Goal: Task Accomplishment & Management: Manage account settings

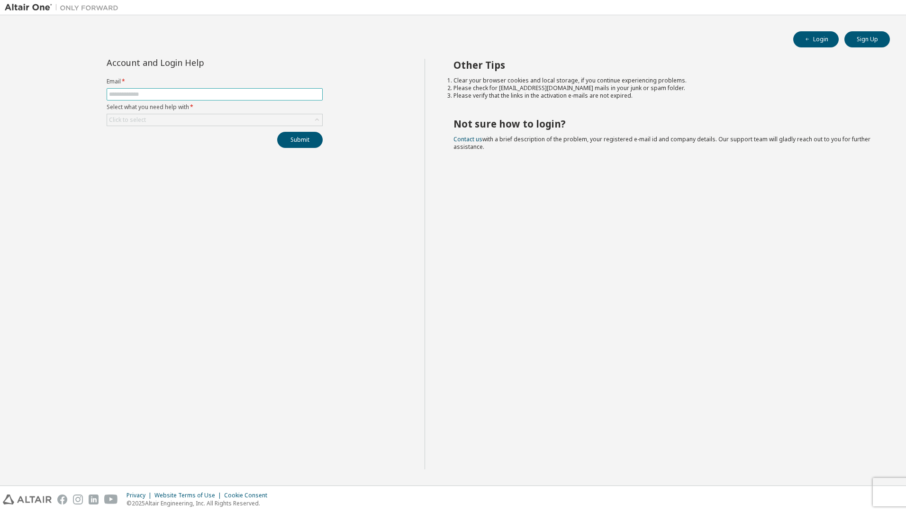
click at [145, 94] on input "text" at bounding box center [214, 95] width 211 height 8
type input "**********"
click at [154, 117] on div "Click to select" at bounding box center [214, 119] width 215 height 11
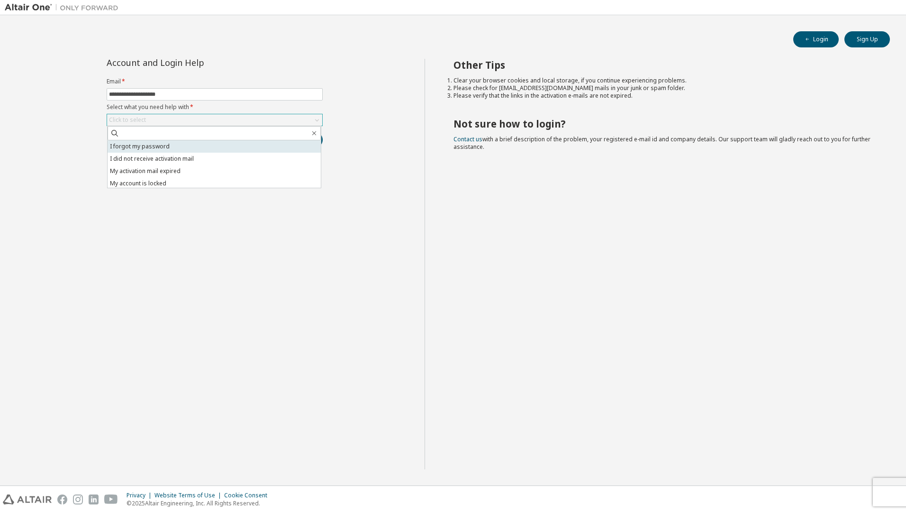
click at [145, 148] on li "I forgot my password" at bounding box center [214, 146] width 213 height 12
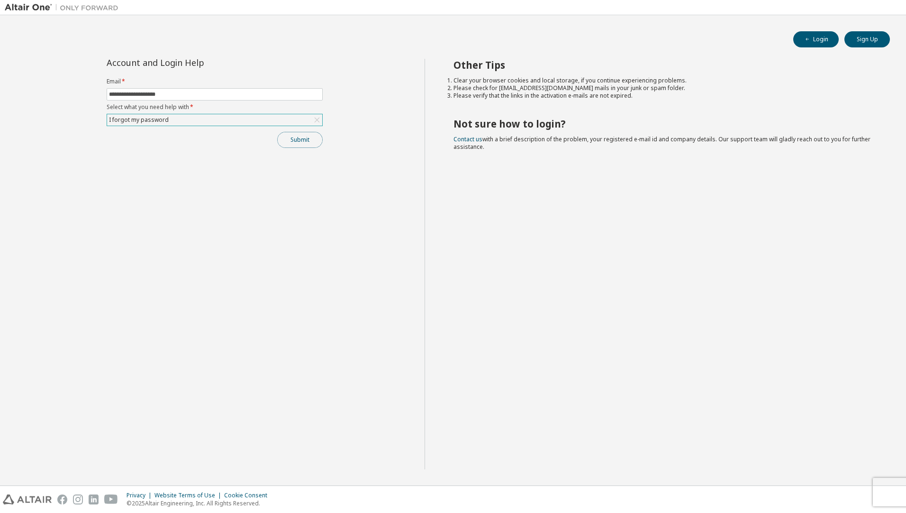
click at [297, 139] on button "Submit" at bounding box center [300, 140] width 46 height 16
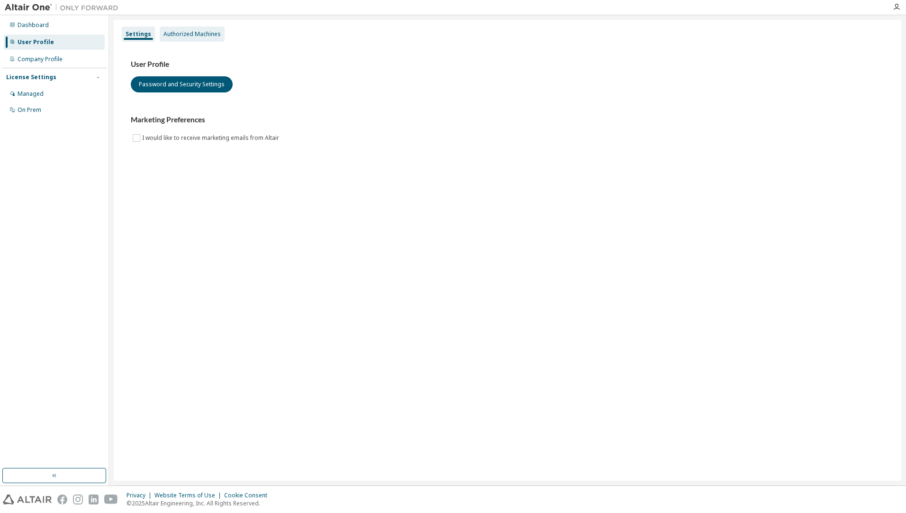
click at [177, 36] on div "Authorized Machines" at bounding box center [192, 34] width 57 height 8
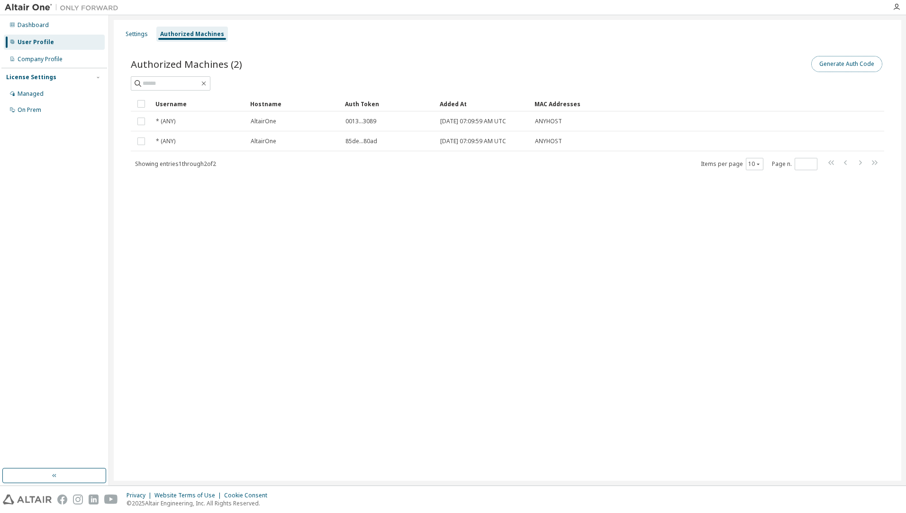
click at [843, 62] on button "Generate Auth Code" at bounding box center [847, 64] width 71 height 16
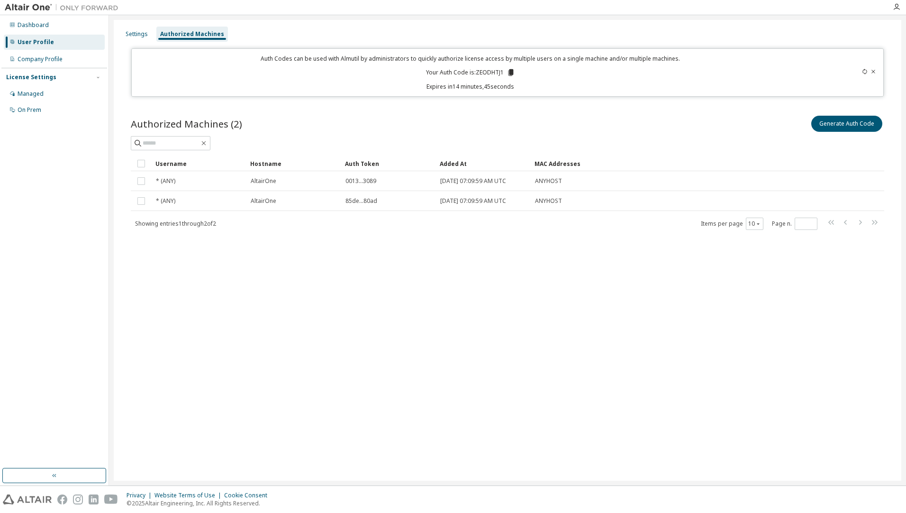
drag, startPoint x: 512, startPoint y: 74, endPoint x: 496, endPoint y: 107, distance: 36.5
click at [496, 107] on div "Authorized Machines (2) Generate Auth Code Clear Load Save Save As Field Operat…" at bounding box center [507, 178] width 776 height 153
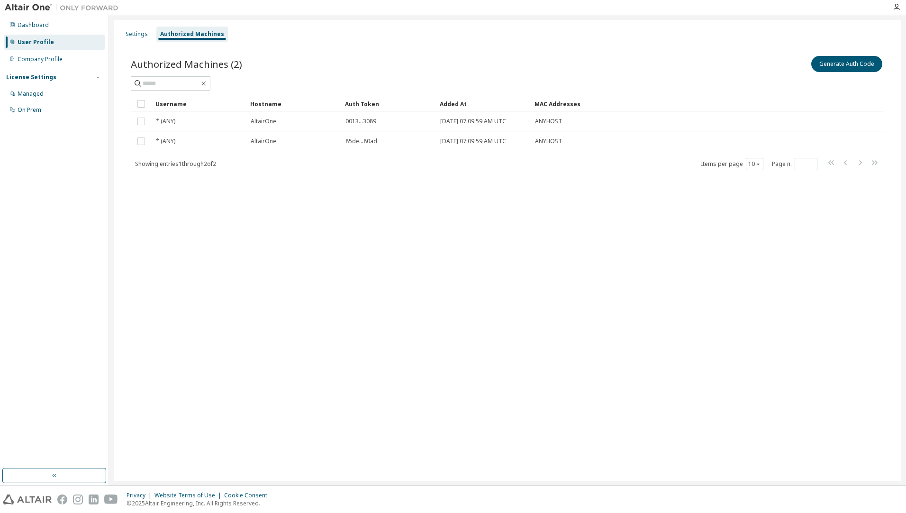
click at [612, 249] on div "Settings Authorized Machines Authorized Machines (2) Generate Auth Code Clear L…" at bounding box center [508, 250] width 788 height 461
click at [896, 9] on icon "button" at bounding box center [897, 7] width 8 height 8
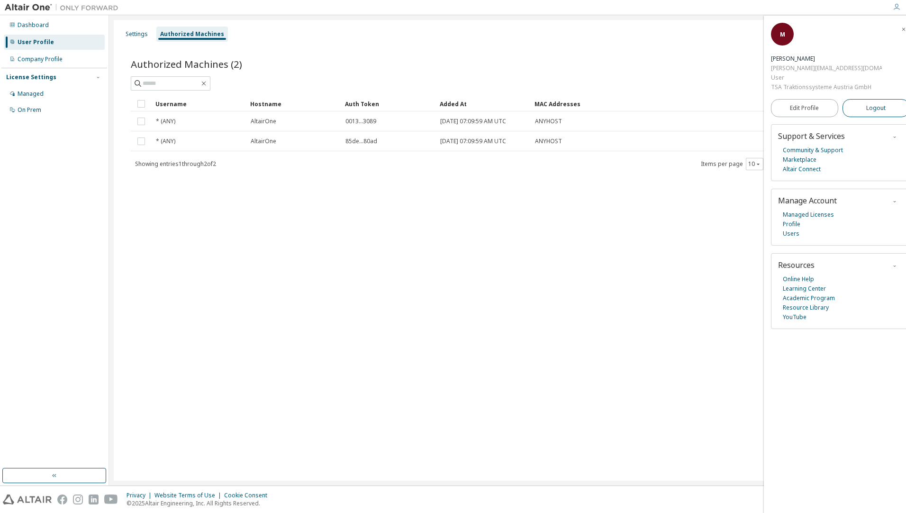
click at [867, 107] on span "Logout" at bounding box center [876, 107] width 19 height 9
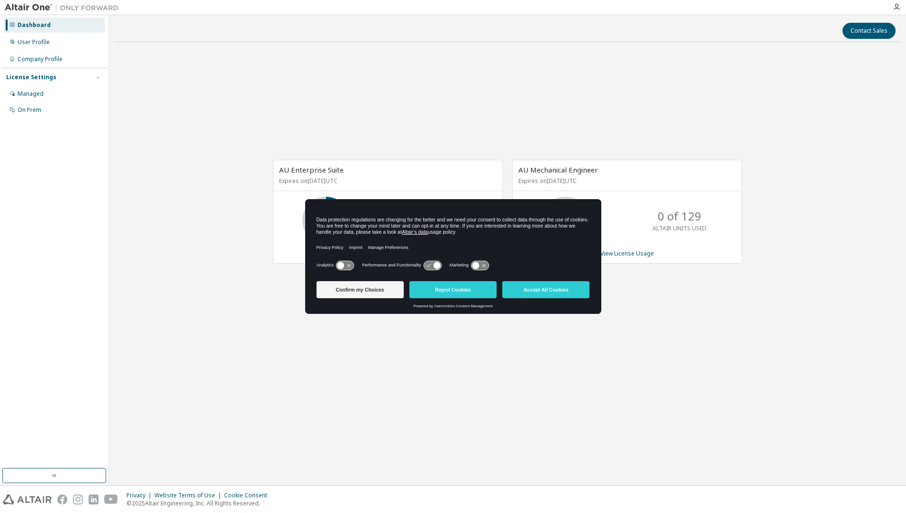
drag, startPoint x: 466, startPoint y: 206, endPoint x: 322, endPoint y: 278, distance: 161.5
click at [322, 278] on div "Data protection regulations are changing for the better and we need your consen…" at bounding box center [453, 256] width 296 height 115
click at [470, 289] on button "Reject Cookies" at bounding box center [453, 289] width 87 height 17
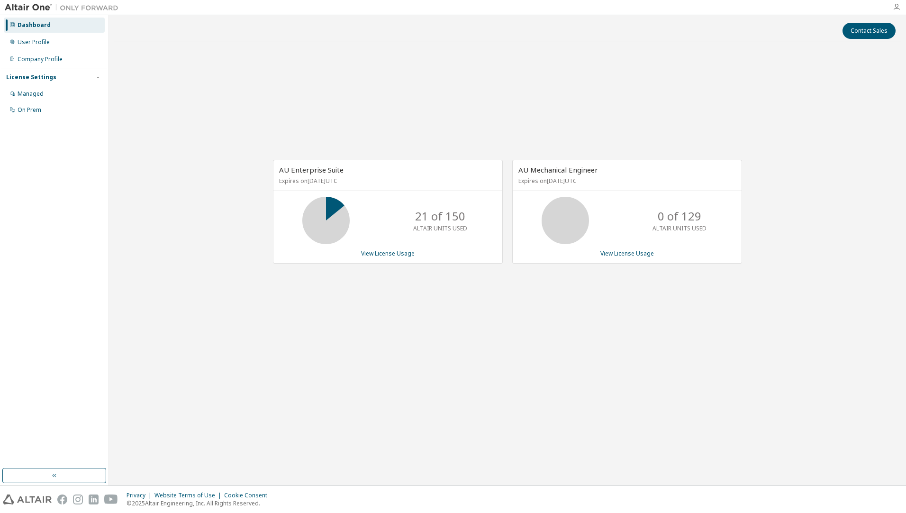
click at [896, 9] on icon "button" at bounding box center [897, 7] width 8 height 8
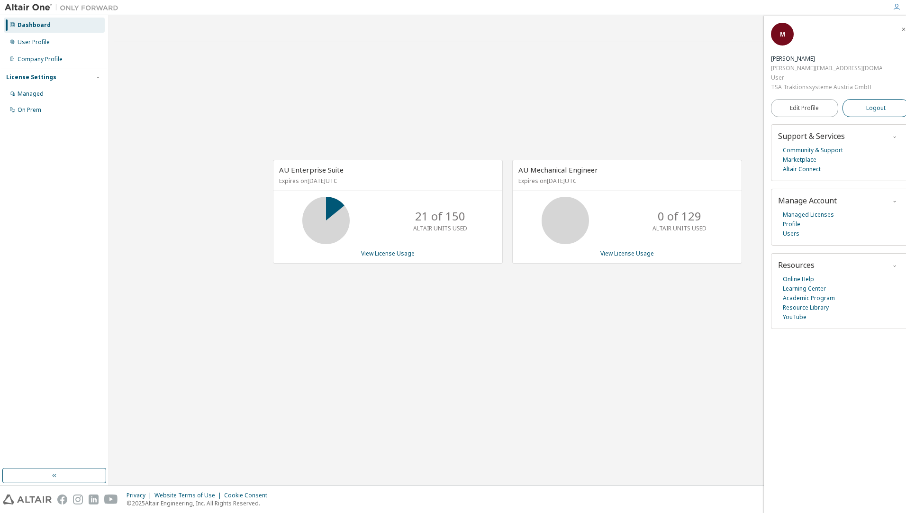
click at [881, 110] on button "Logout" at bounding box center [876, 108] width 67 height 18
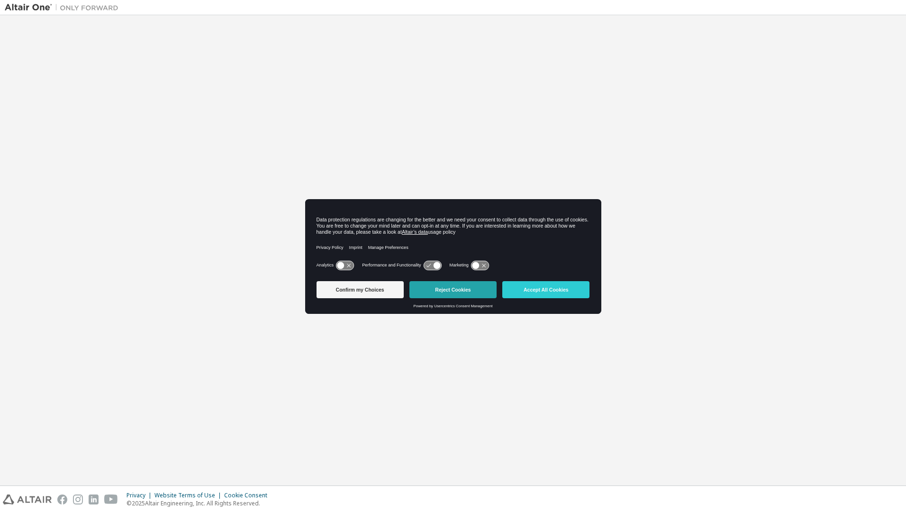
click at [433, 295] on button "Reject Cookies" at bounding box center [453, 289] width 87 height 17
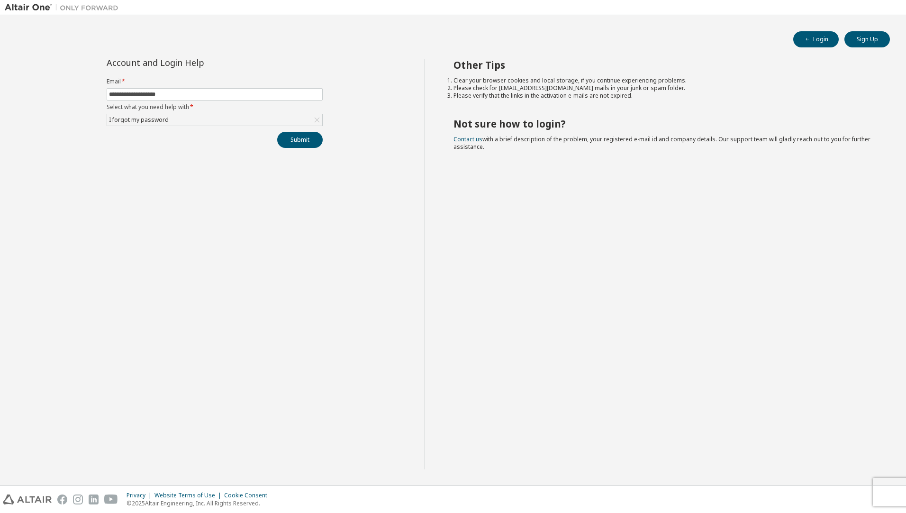
click at [813, 182] on div "Other Tips Clear your browser cookies and local storage, if you continue experi…" at bounding box center [663, 264] width 477 height 411
drag, startPoint x: 867, startPoint y: 0, endPoint x: 799, endPoint y: 387, distance: 392.7
click at [799, 388] on div "Other Tips Clear your browser cookies and local storage, if you continue experi…" at bounding box center [663, 264] width 477 height 411
